Goal: Information Seeking & Learning: Learn about a topic

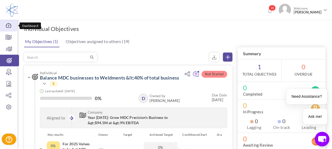
click at [8, 26] on icon at bounding box center [8, 25] width 17 height 5
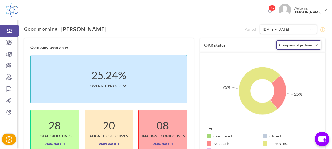
click at [318, 43] on button "Company objectives" at bounding box center [298, 44] width 45 height 9
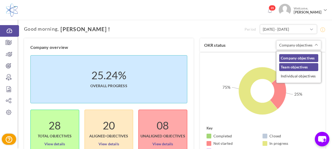
click at [297, 70] on link "Team objectives" at bounding box center [298, 67] width 39 height 8
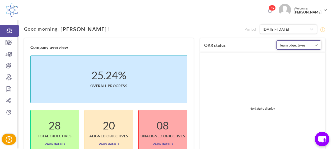
click at [313, 46] on button "Team objectives" at bounding box center [298, 44] width 45 height 9
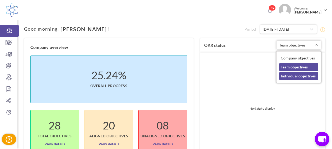
click at [299, 75] on link "Individual objectives" at bounding box center [298, 76] width 39 height 8
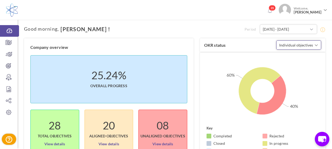
click at [313, 44] on button "Individual objectives" at bounding box center [298, 44] width 45 height 9
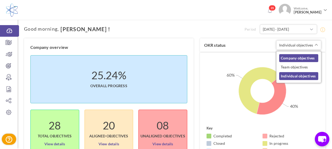
click at [308, 57] on link "Company objectives" at bounding box center [298, 58] width 39 height 8
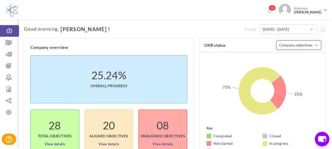
click at [314, 45] on span "button" at bounding box center [315, 44] width 3 height 5
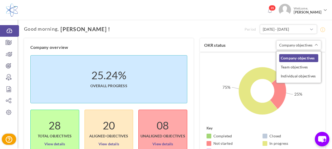
click at [291, 77] on link "Individual objectives" at bounding box center [298, 76] width 39 height 8
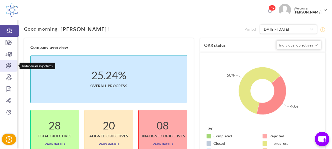
click at [9, 64] on icon at bounding box center [8, 65] width 17 height 5
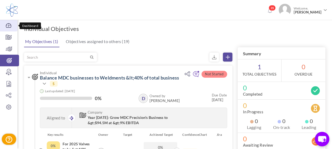
click at [9, 26] on icon at bounding box center [8, 25] width 17 height 5
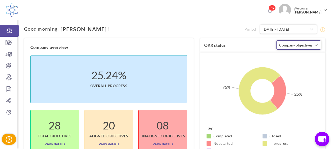
click at [316, 46] on span "button" at bounding box center [315, 44] width 3 height 5
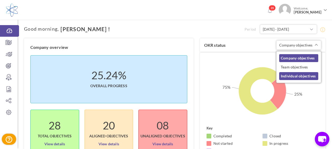
click at [300, 78] on link "Individual objectives" at bounding box center [298, 76] width 39 height 8
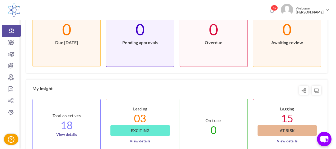
scroll to position [191, 0]
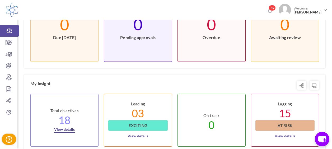
click at [69, 128] on link "View details" at bounding box center [64, 128] width 21 height 10
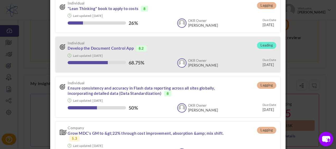
scroll to position [141, 0]
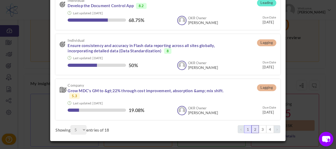
click at [251, 129] on link "2" at bounding box center [254, 129] width 7 height 8
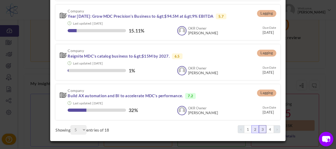
click at [259, 127] on link "3" at bounding box center [262, 129] width 7 height 8
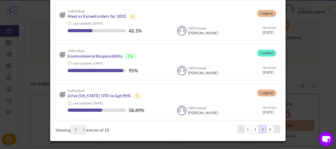
scroll to position [136, 0]
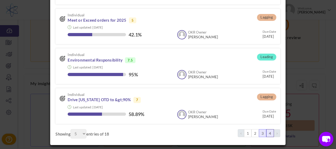
click at [266, 130] on link "4" at bounding box center [269, 133] width 7 height 8
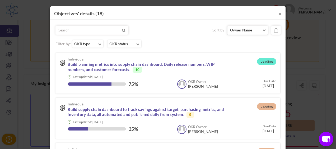
scroll to position [0, 0]
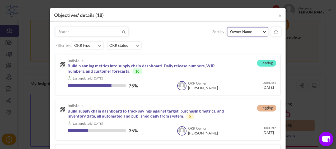
click at [262, 34] on button "Owner Name" at bounding box center [247, 31] width 41 height 9
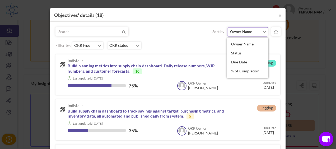
click at [195, 37] on div "Sort by: Owner Name Owner Name Status Due Date 3" at bounding box center [167, 111] width 224 height 169
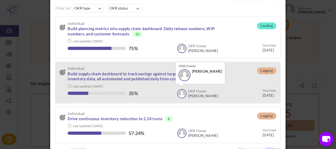
scroll to position [61, 0]
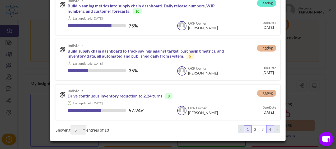
click at [245, 130] on link "1" at bounding box center [247, 129] width 7 height 8
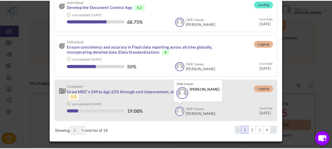
scroll to position [141, 0]
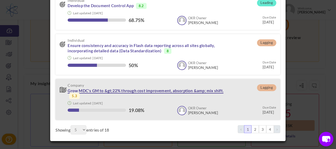
click at [141, 89] on link "Grow MDC's GM to &gt;22% through cost improvement, absorption &amp; mix shift." at bounding box center [146, 90] width 156 height 5
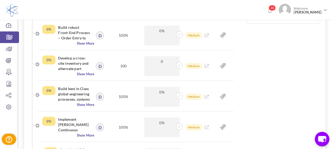
scroll to position [79, 0]
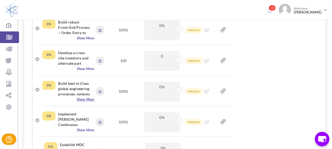
click at [87, 98] on span "Show More" at bounding box center [68, 99] width 52 height 5
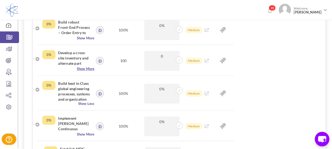
click at [85, 69] on span "Show More" at bounding box center [68, 68] width 52 height 5
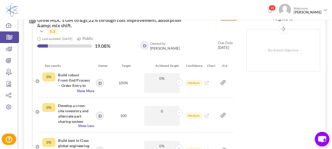
scroll to position [0, 0]
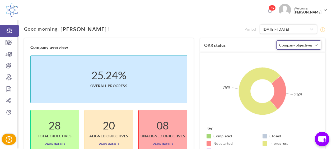
click at [316, 44] on span "button" at bounding box center [315, 44] width 3 height 5
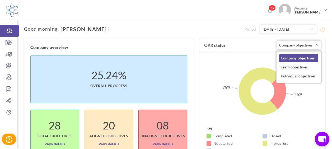
click at [308, 57] on link "Company objectives" at bounding box center [298, 58] width 39 height 8
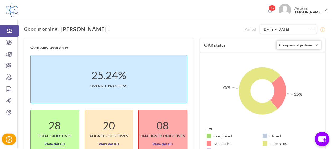
click at [57, 143] on link "View details" at bounding box center [54, 142] width 21 height 8
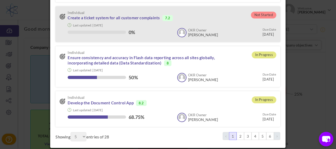
scroll to position [136, 0]
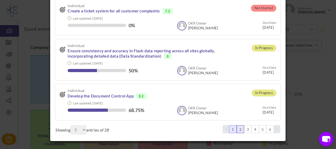
click at [237, 130] on link "2" at bounding box center [239, 129] width 7 height 8
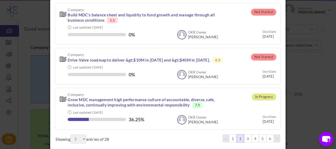
scroll to position [141, 0]
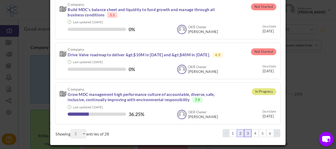
click at [245, 133] on link "3" at bounding box center [247, 133] width 7 height 8
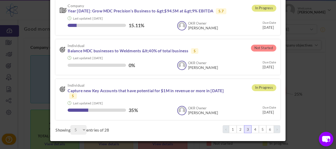
scroll to position [136, 0]
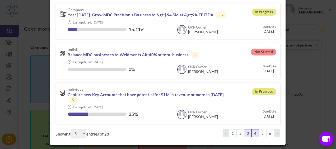
click at [251, 130] on link "4" at bounding box center [254, 133] width 7 height 8
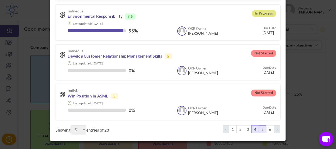
click at [259, 128] on link "5" at bounding box center [262, 129] width 7 height 8
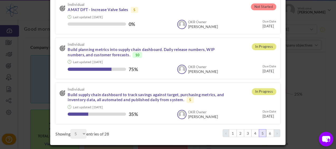
scroll to position [138, 0]
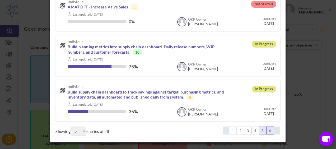
click at [266, 131] on link "6" at bounding box center [269, 130] width 7 height 8
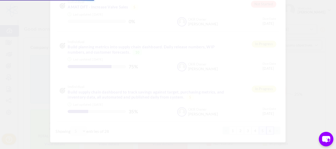
scroll to position [50, 0]
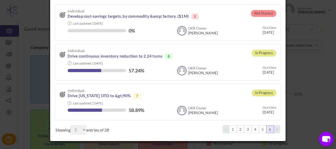
click at [276, 129] on icon at bounding box center [276, 129] width 1 height 3
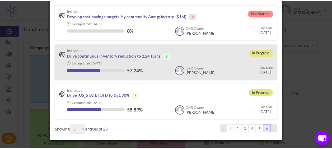
scroll to position [0, 0]
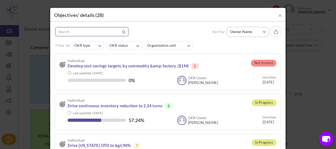
click at [95, 32] on input "text" at bounding box center [81, 31] width 50 height 8
type input "kristi"
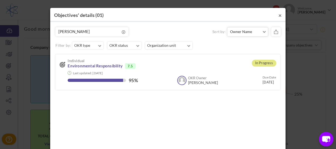
click at [278, 15] on button "×" at bounding box center [279, 15] width 3 height 6
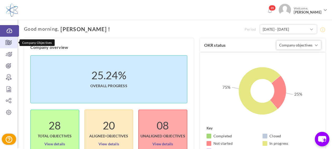
click at [8, 41] on icon at bounding box center [8, 42] width 17 height 5
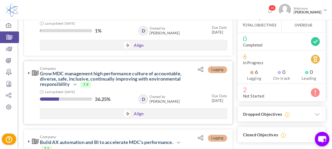
scroll to position [53, 0]
